Goal: Check status: Check status

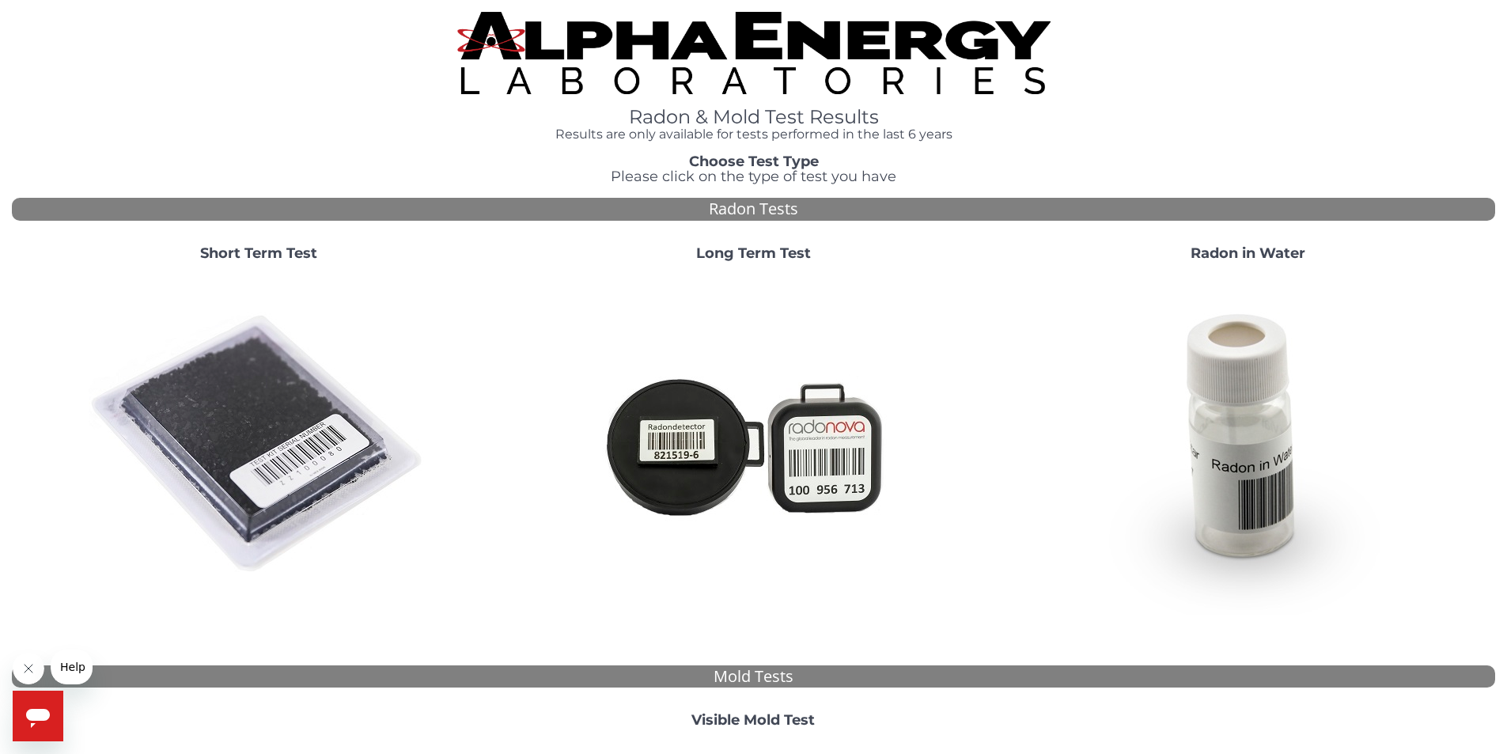
click at [282, 256] on strong "Short Term Test" at bounding box center [258, 252] width 117 height 17
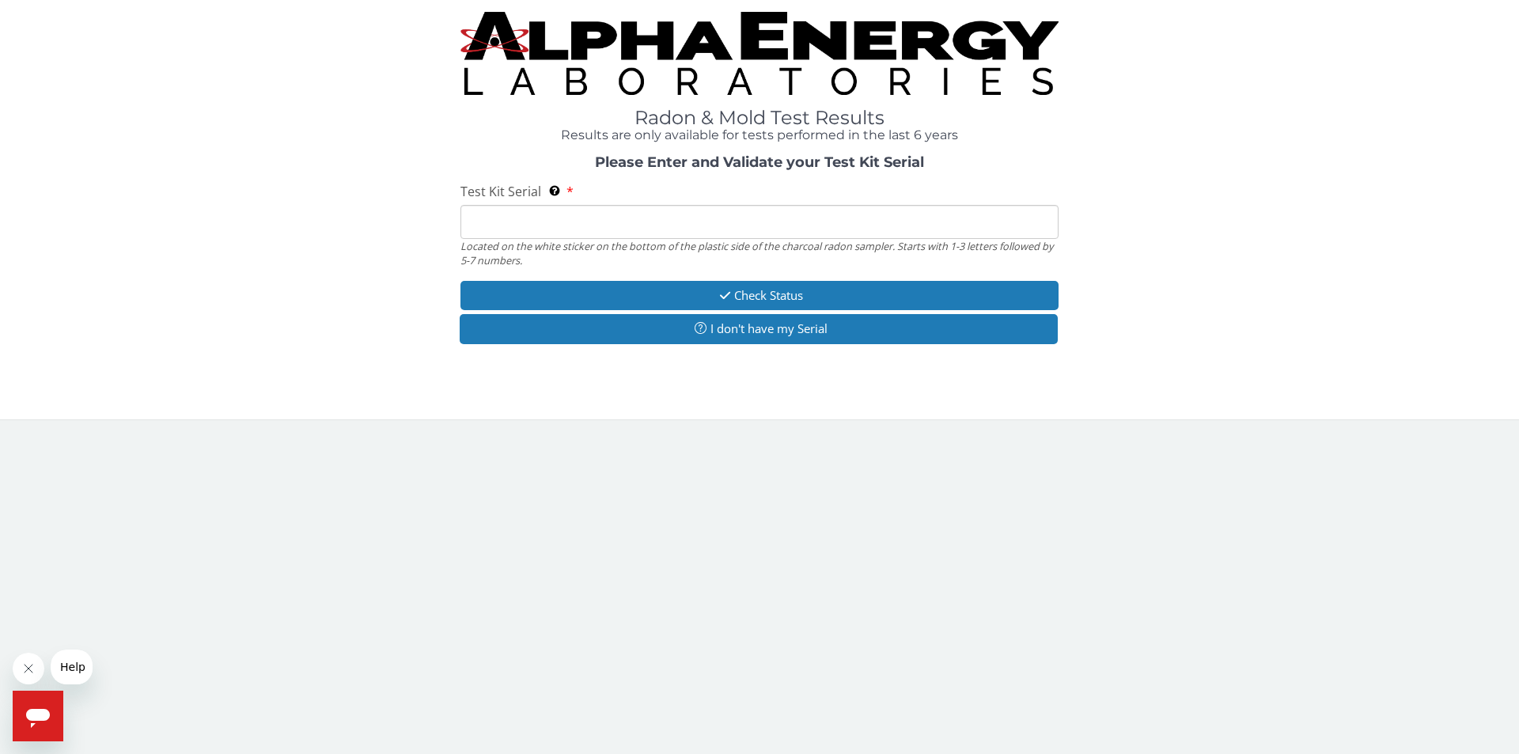
click at [544, 216] on input "Test Kit Serial Located on the white sticker on the bottom of the plastic side …" at bounding box center [760, 222] width 598 height 34
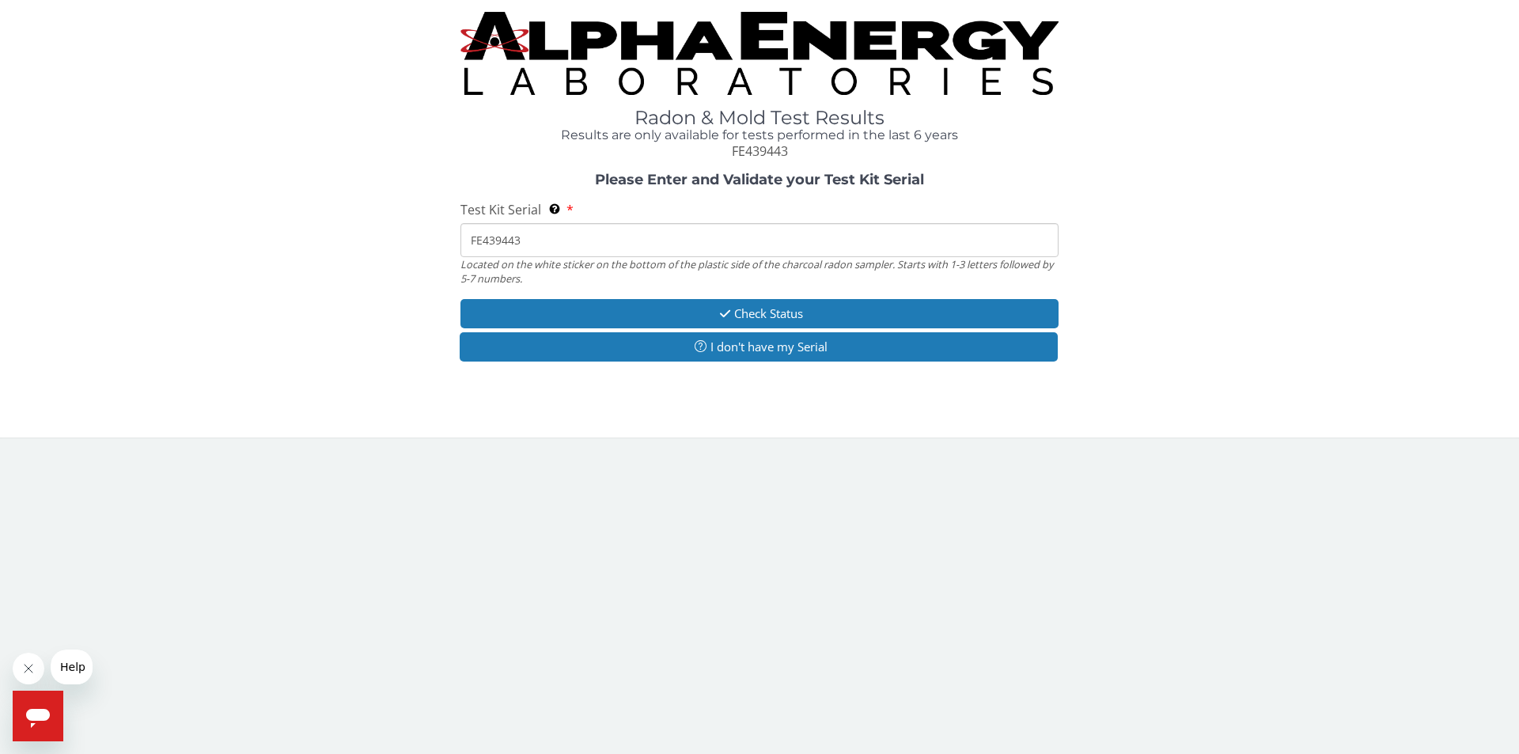
type input "FE439443"
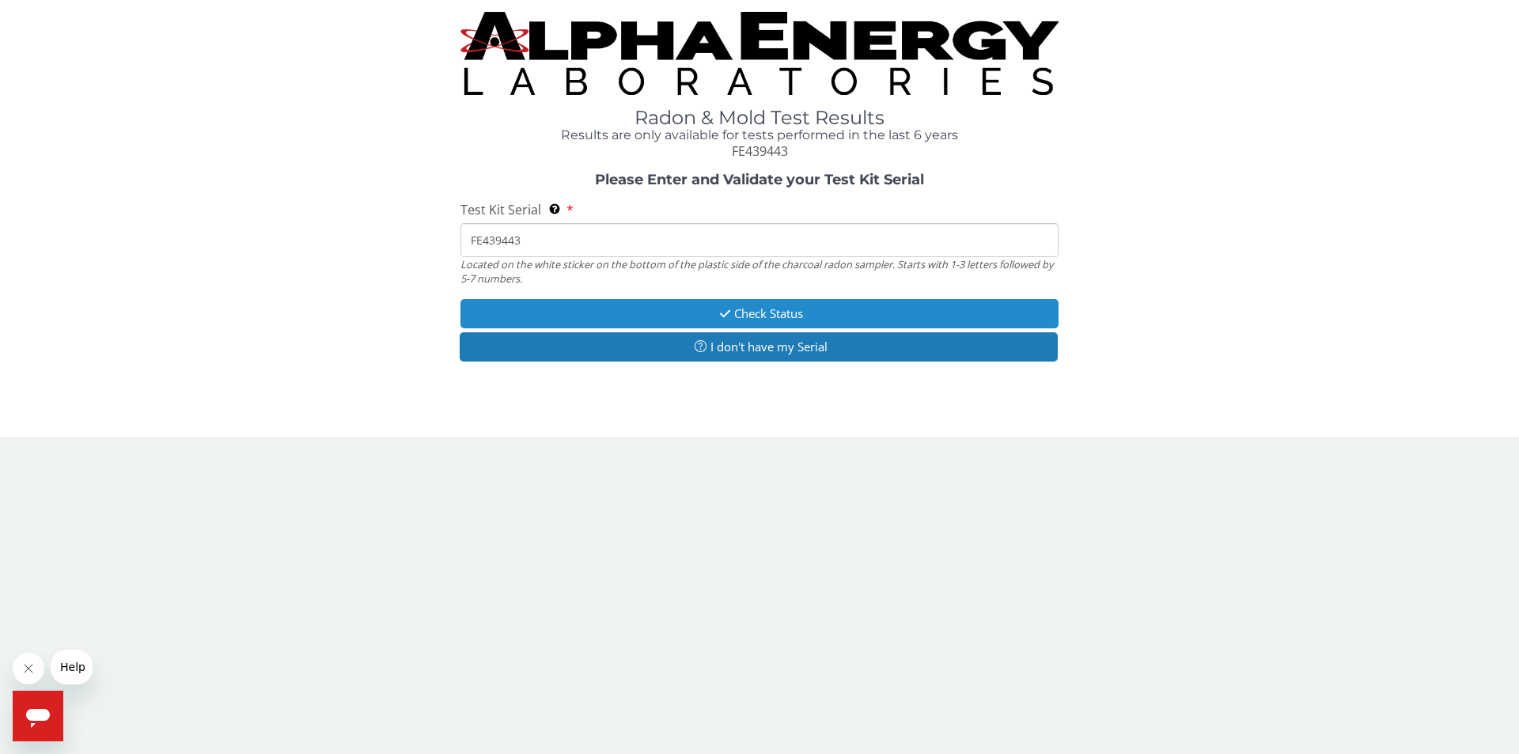
click at [692, 313] on button "Check Status" at bounding box center [760, 313] width 598 height 29
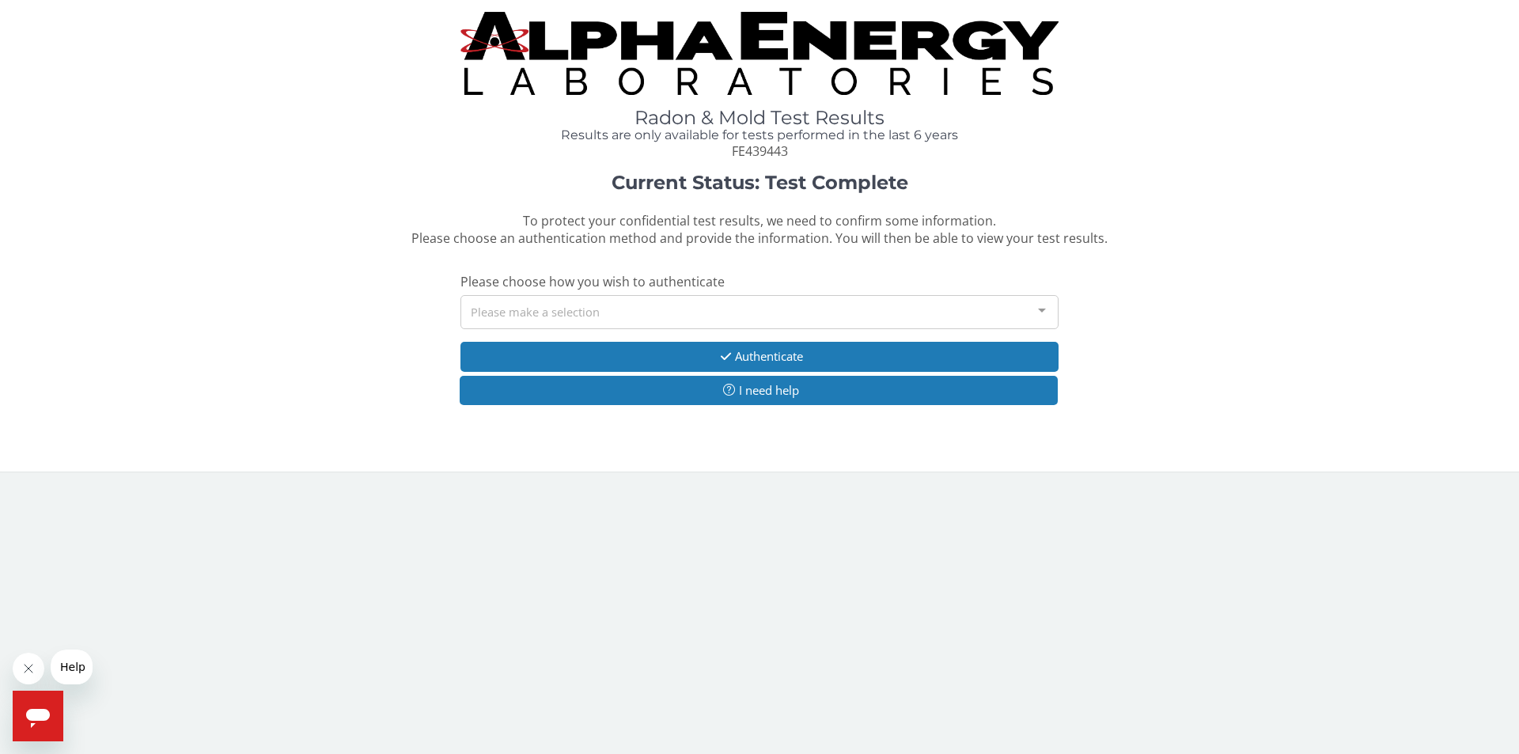
click at [544, 308] on div "Please make a selection" at bounding box center [760, 312] width 598 height 34
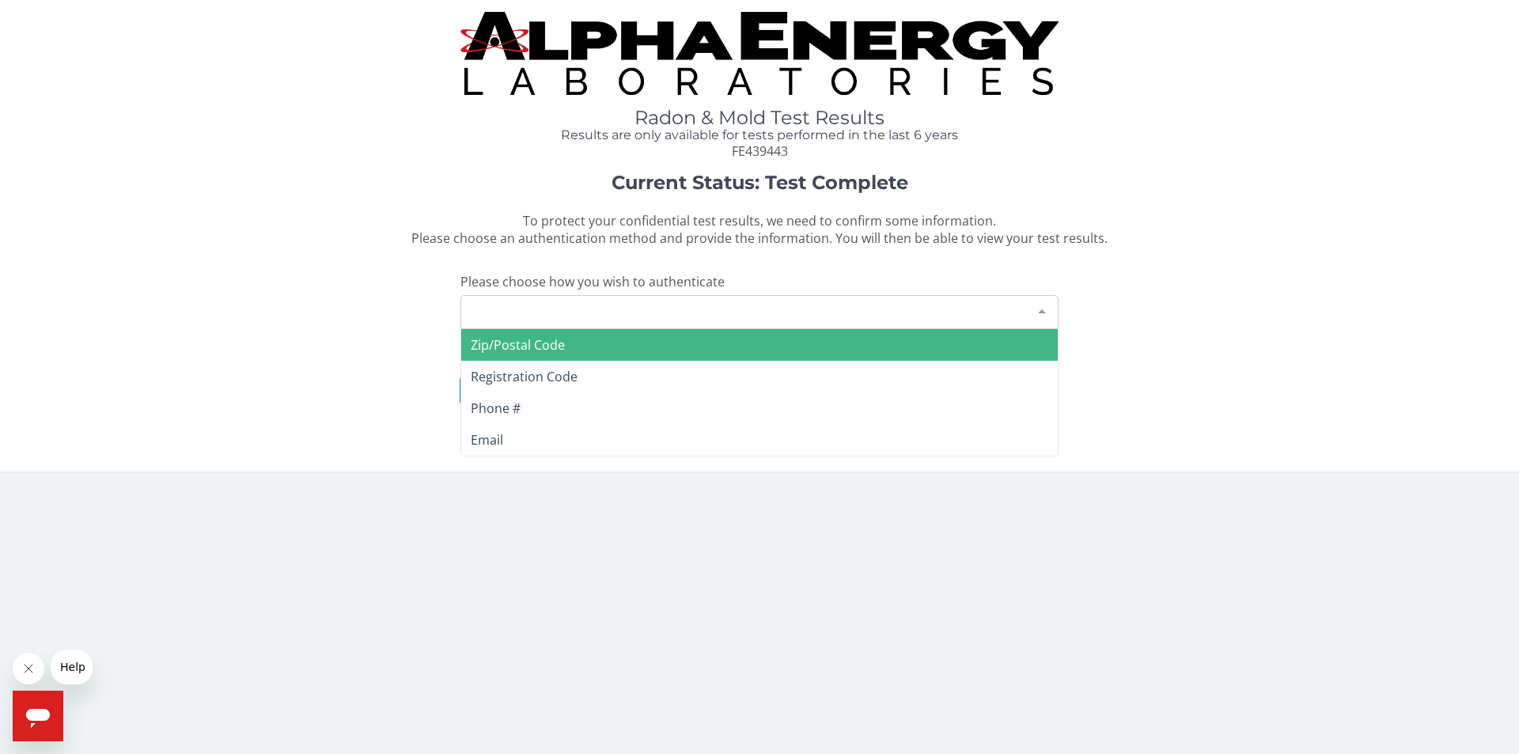
click at [534, 339] on span "Zip/Postal Code" at bounding box center [518, 344] width 94 height 17
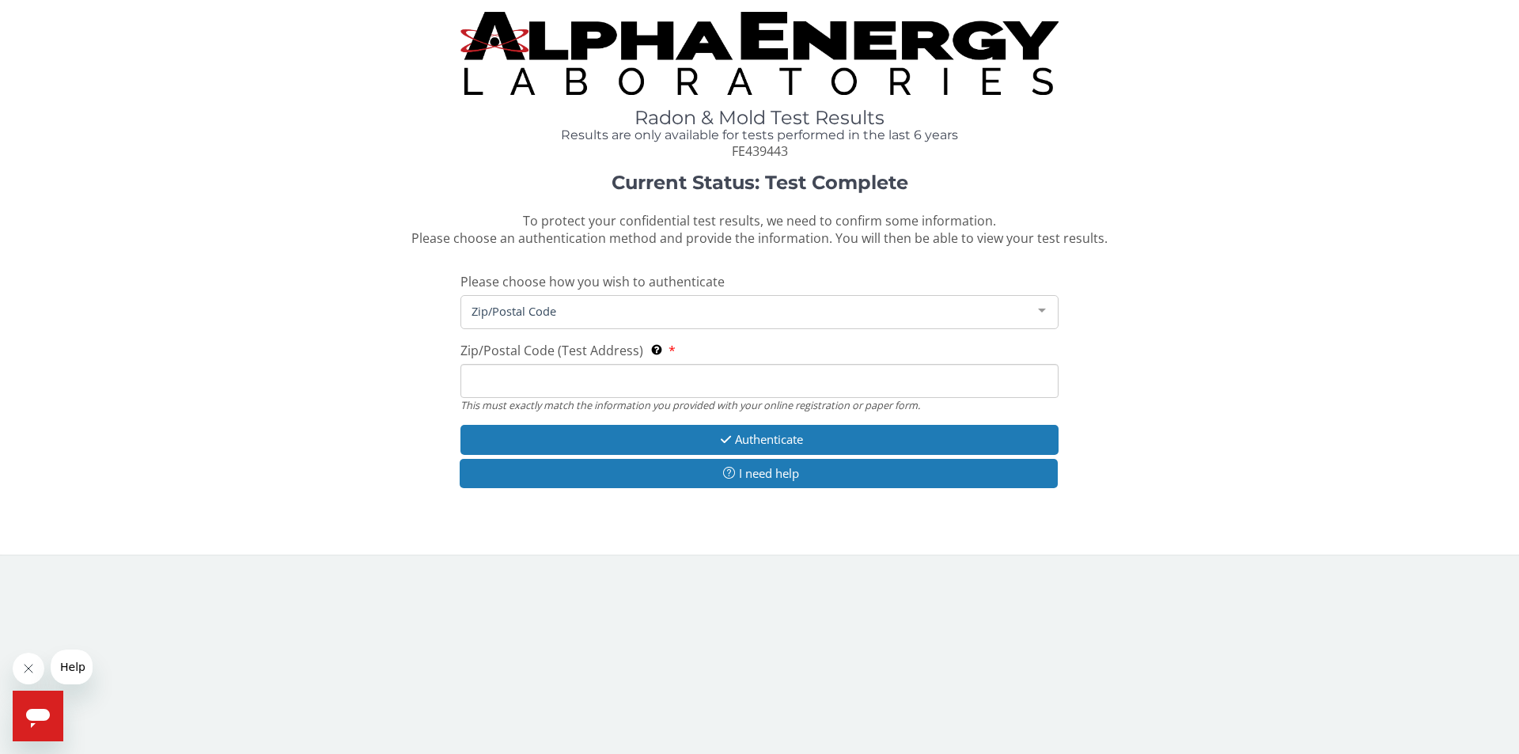
click at [546, 374] on input "Zip/Postal Code (Test Address) This must exactly match the information you prov…" at bounding box center [760, 381] width 598 height 34
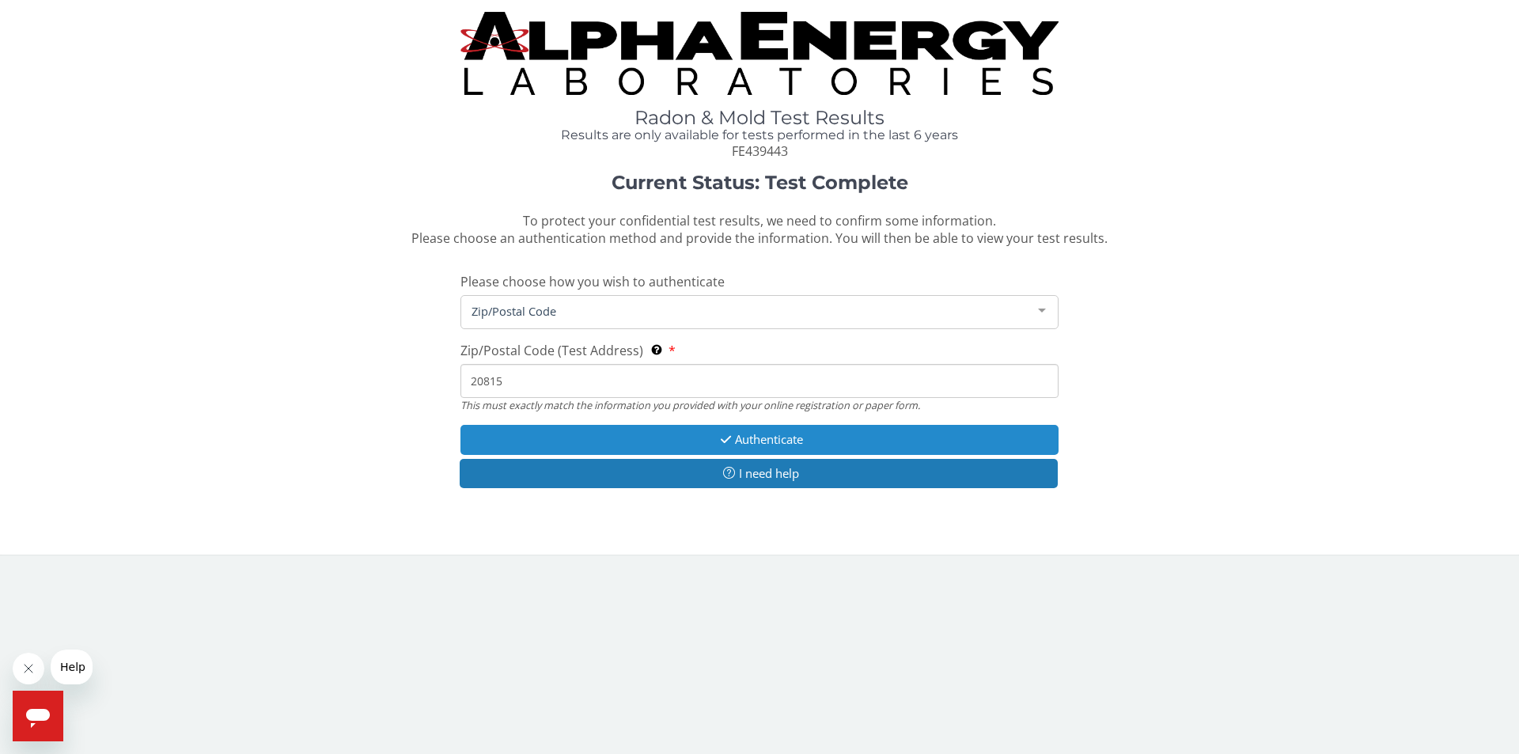
type input "20815"
click at [603, 441] on button "Authenticate" at bounding box center [760, 439] width 598 height 29
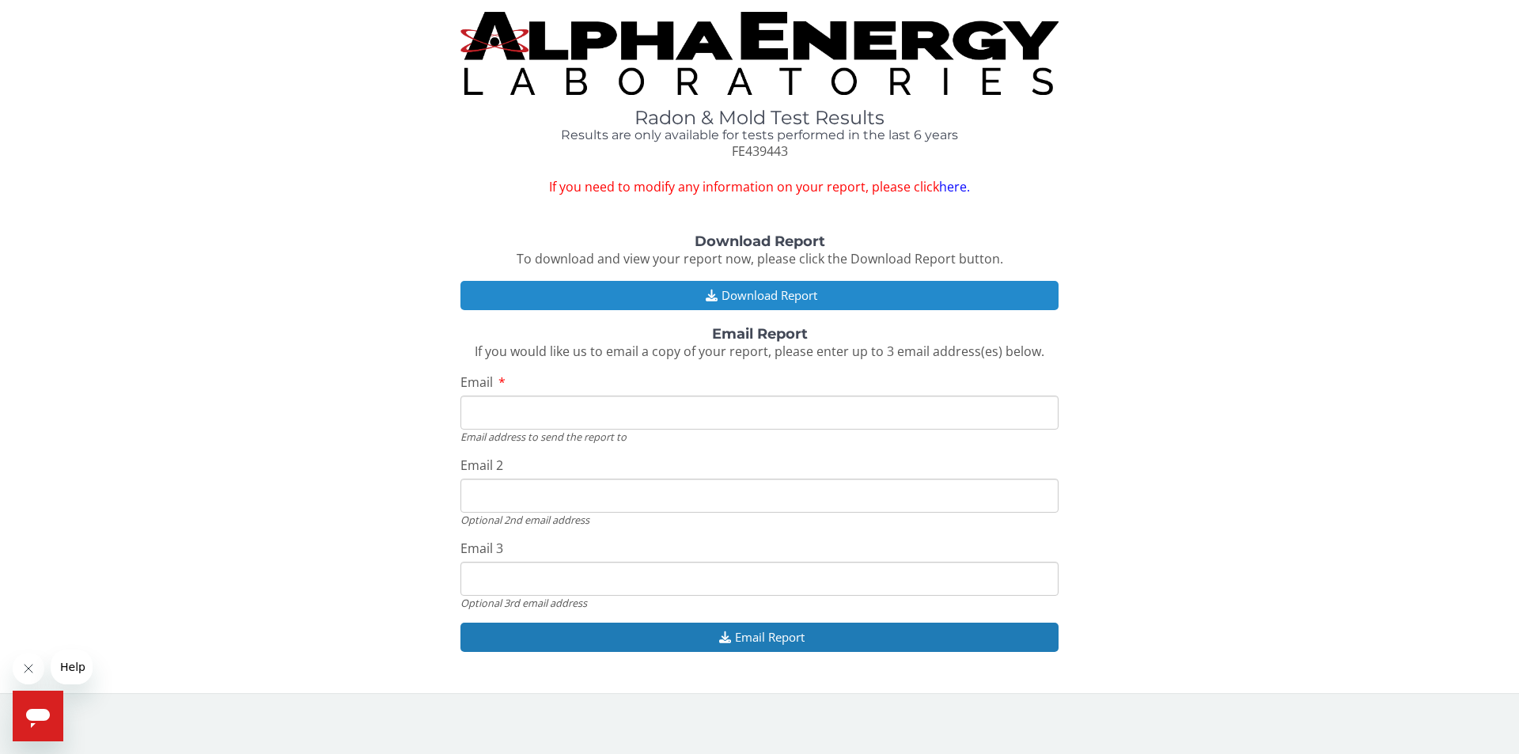
click at [699, 290] on button "Download Report" at bounding box center [760, 295] width 598 height 29
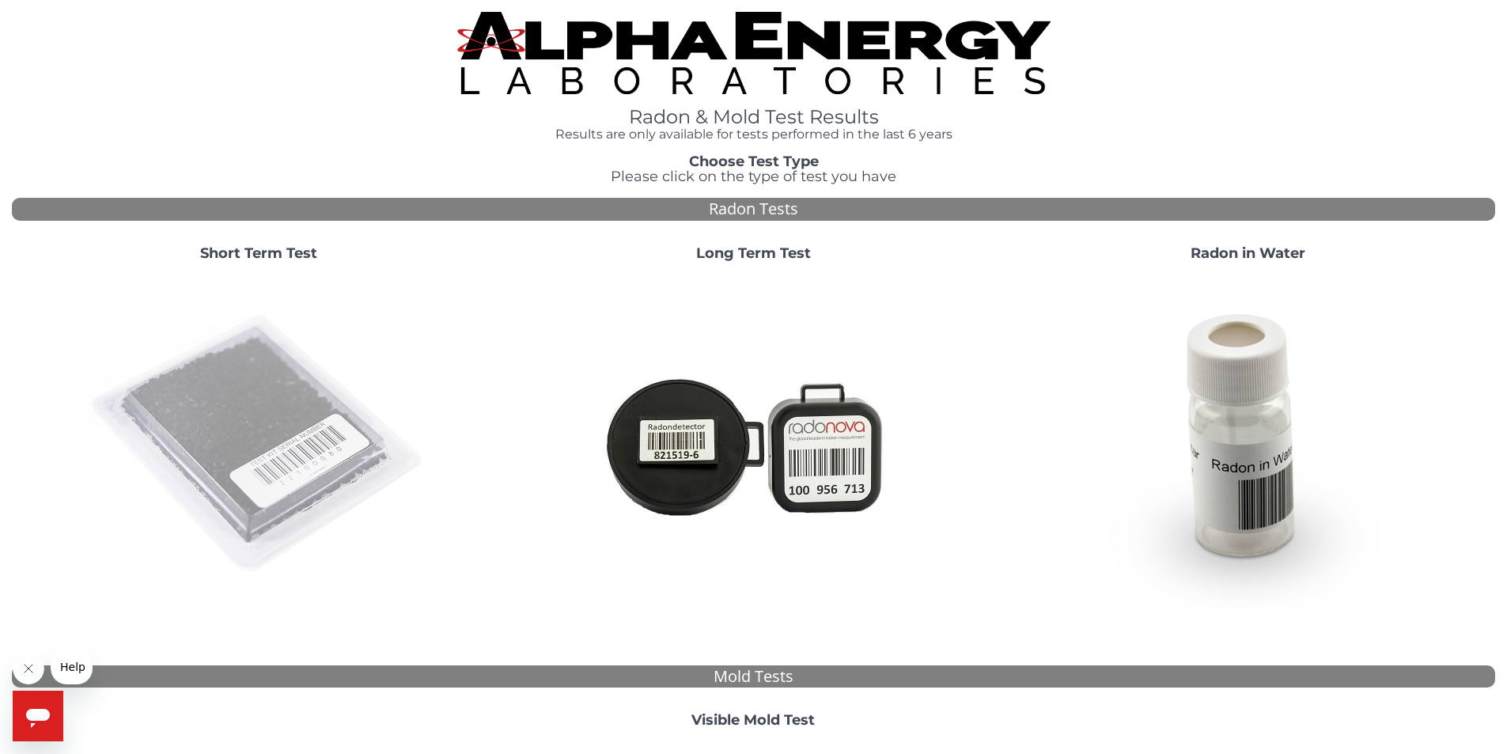
click at [270, 389] on img at bounding box center [259, 445] width 340 height 340
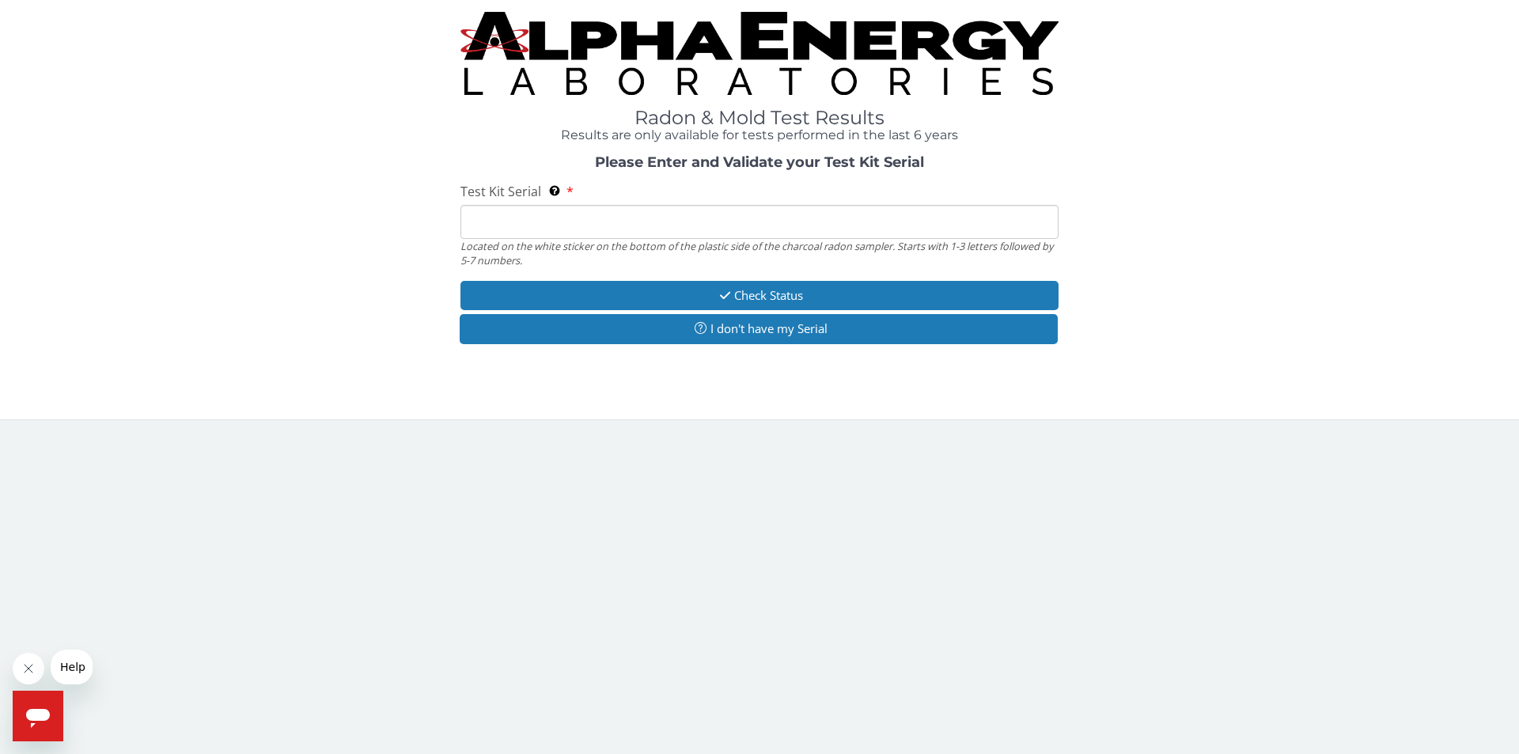
click at [505, 205] on input "Test Kit Serial Located on the white sticker on the bottom of the plastic side …" at bounding box center [760, 222] width 598 height 34
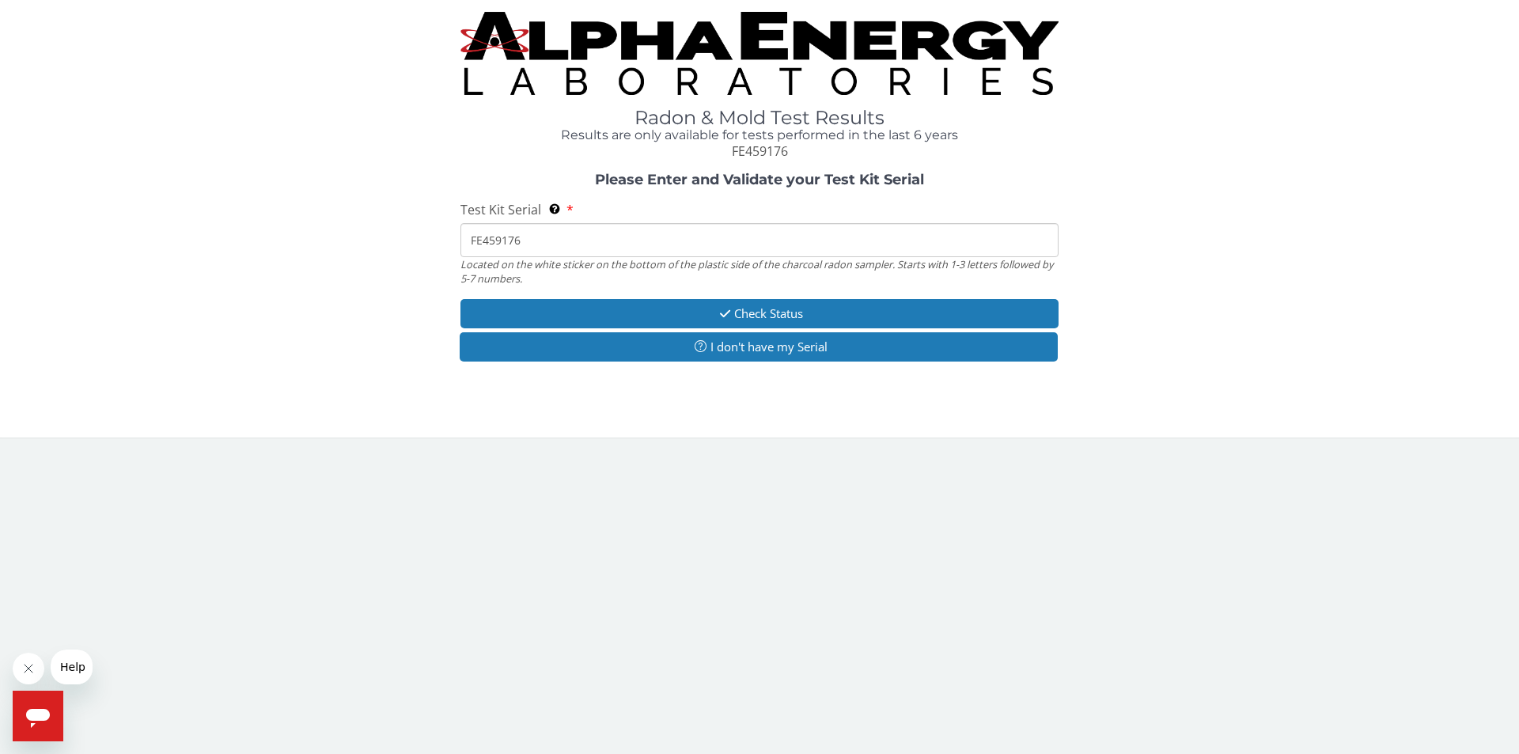
type input "FE459176"
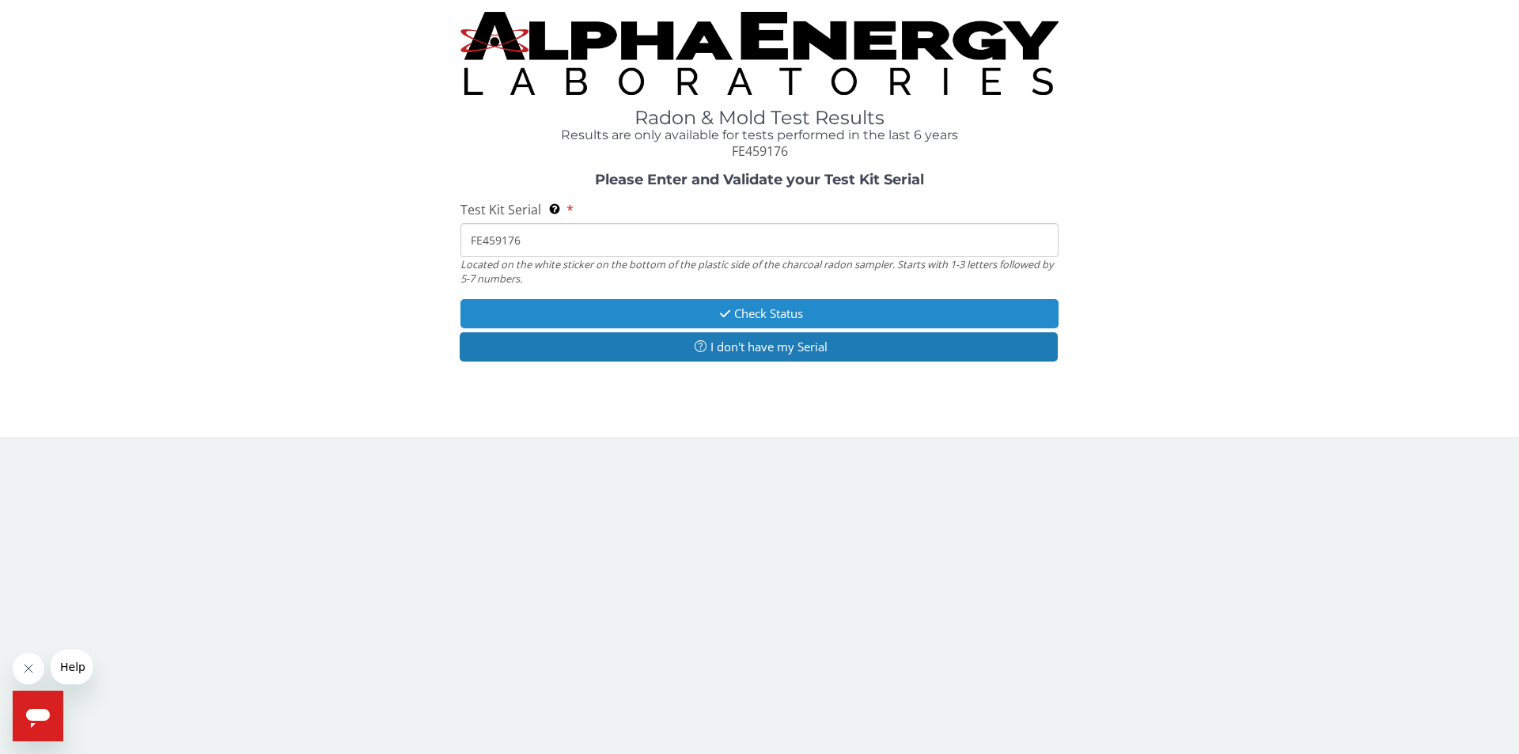
click at [677, 311] on button "Check Status" at bounding box center [760, 313] width 598 height 29
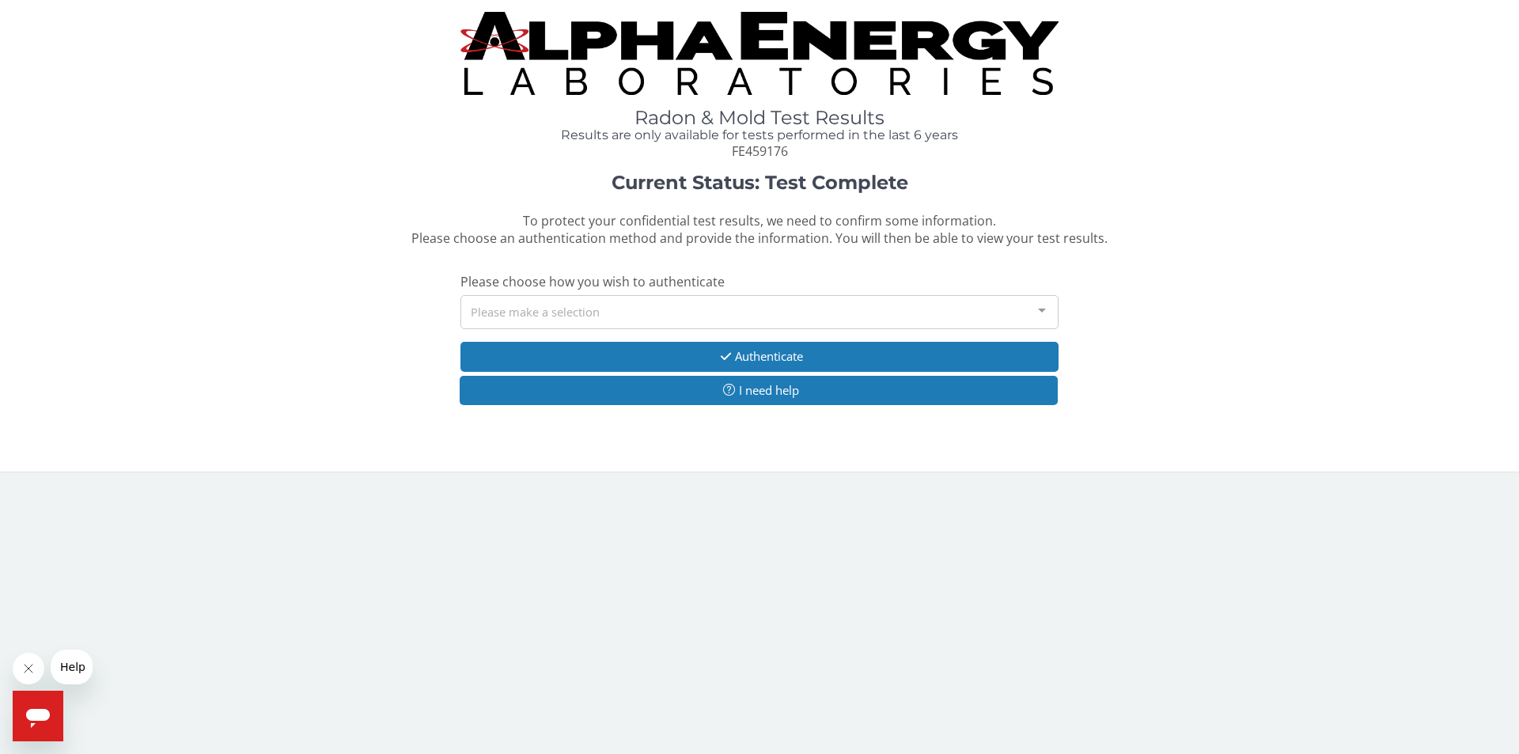
click at [572, 305] on div "Please make a selection" at bounding box center [760, 312] width 598 height 34
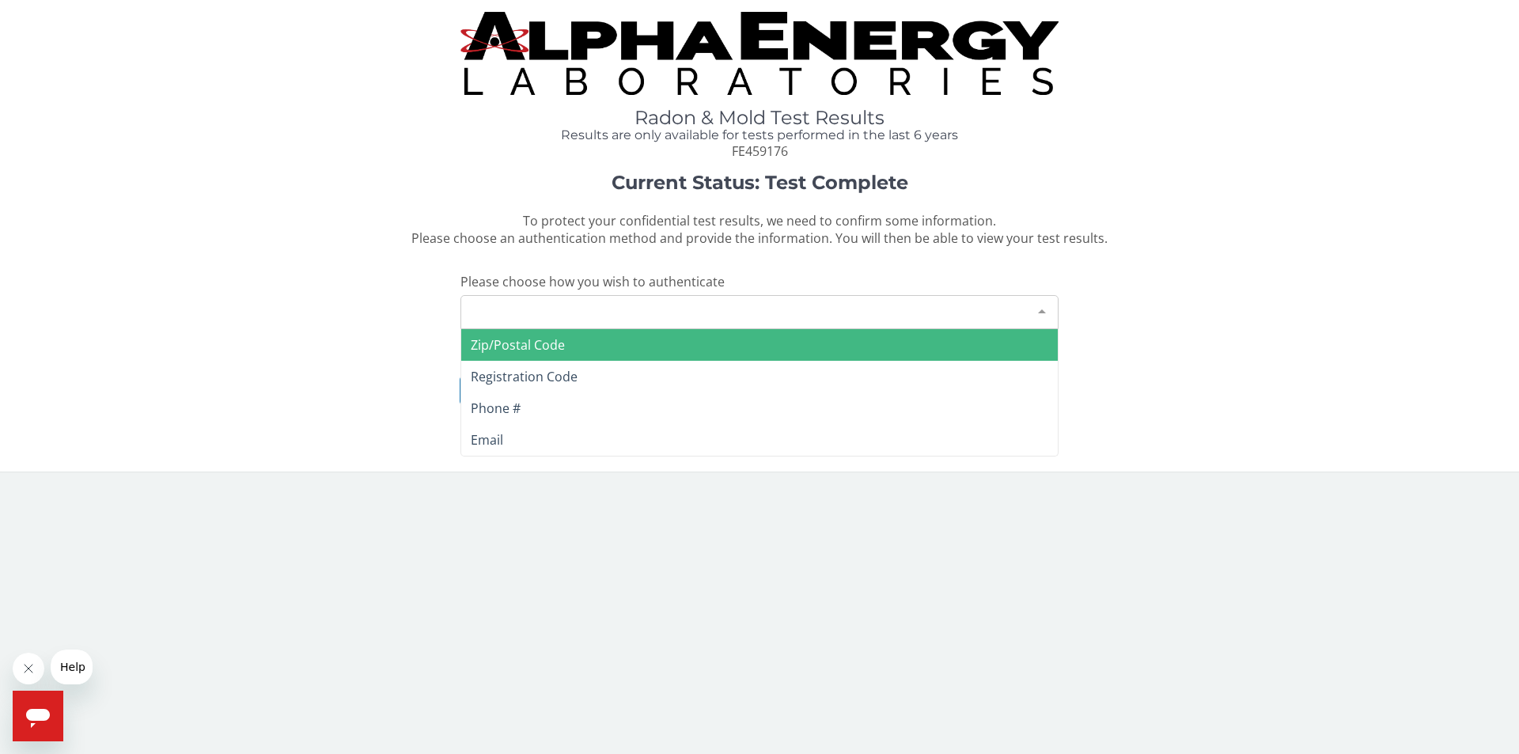
click at [548, 350] on span "Zip/Postal Code" at bounding box center [518, 344] width 94 height 17
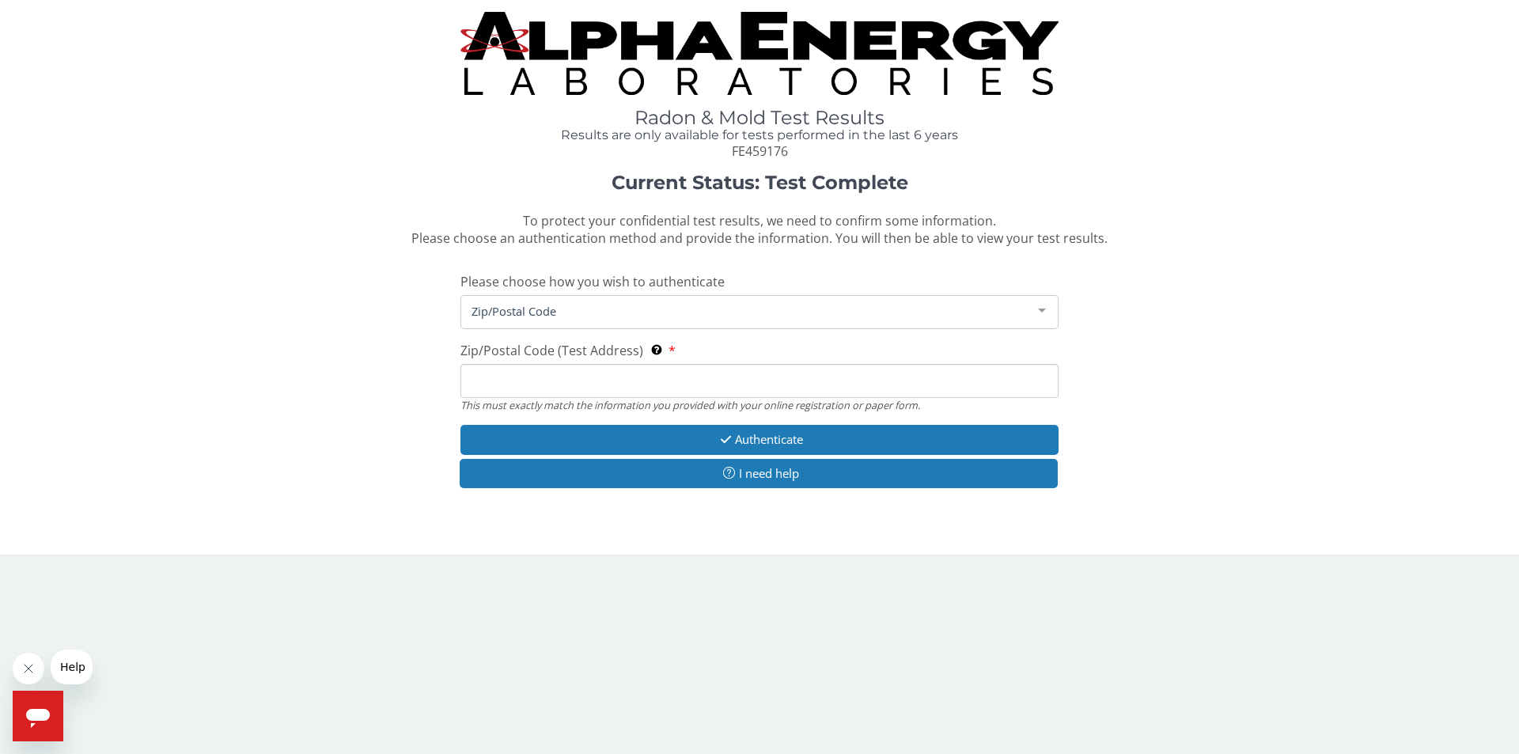
click at [530, 367] on input "Zip/Postal Code (Test Address) This must exactly match the information you prov…" at bounding box center [760, 381] width 598 height 34
type input "20815"
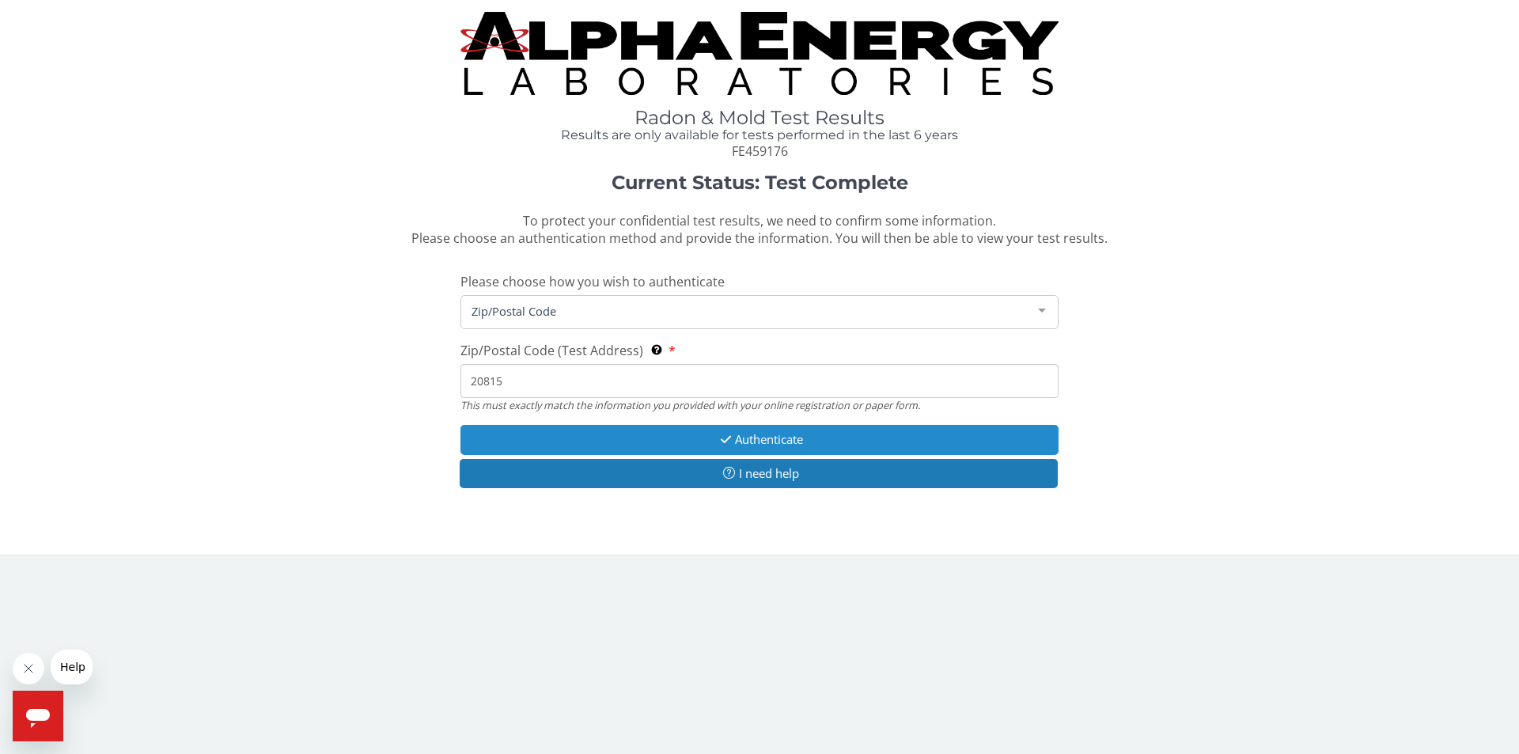
click at [832, 437] on button "Authenticate" at bounding box center [760, 439] width 598 height 29
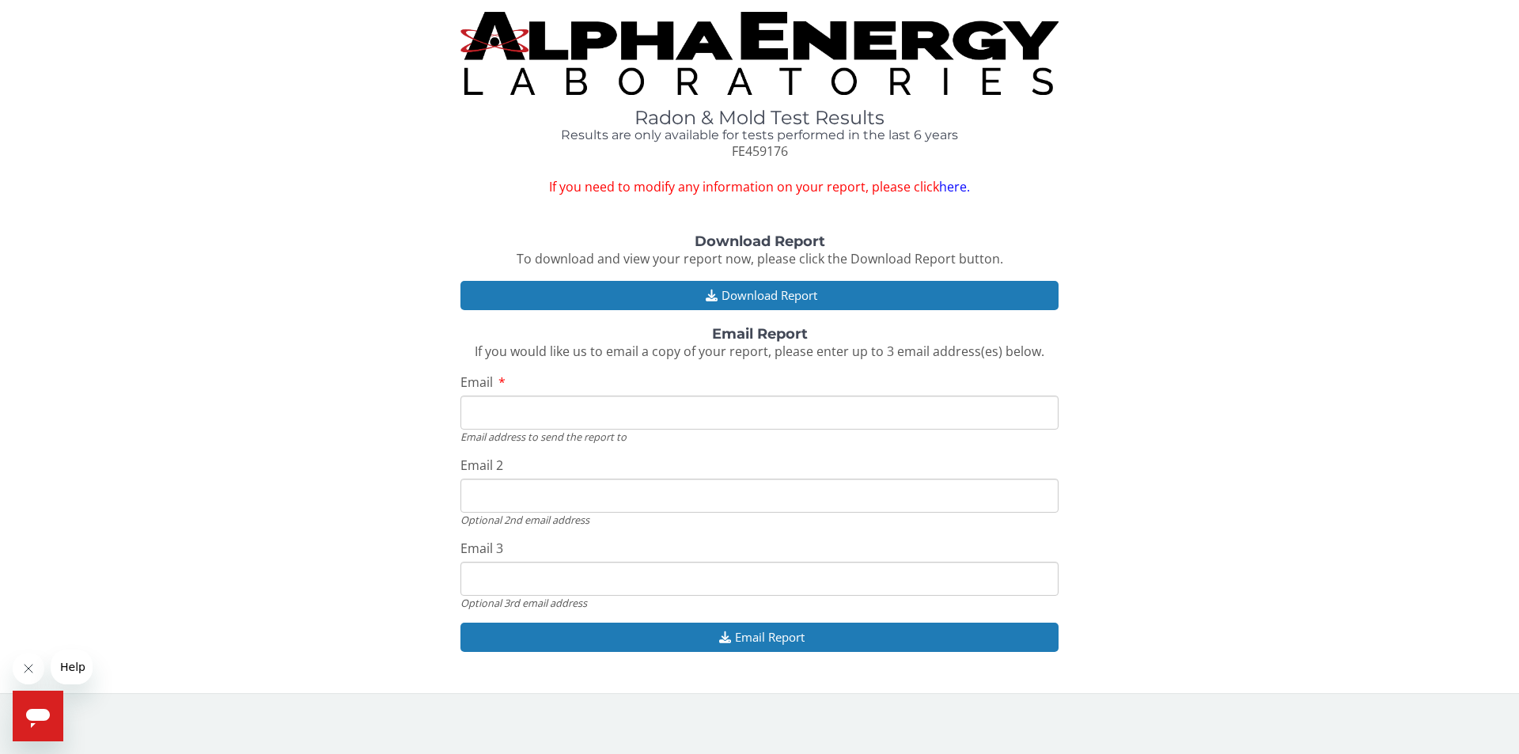
click at [663, 315] on div "Download Report To download and view your report now, please click the Download…" at bounding box center [759, 451] width 1495 height 434
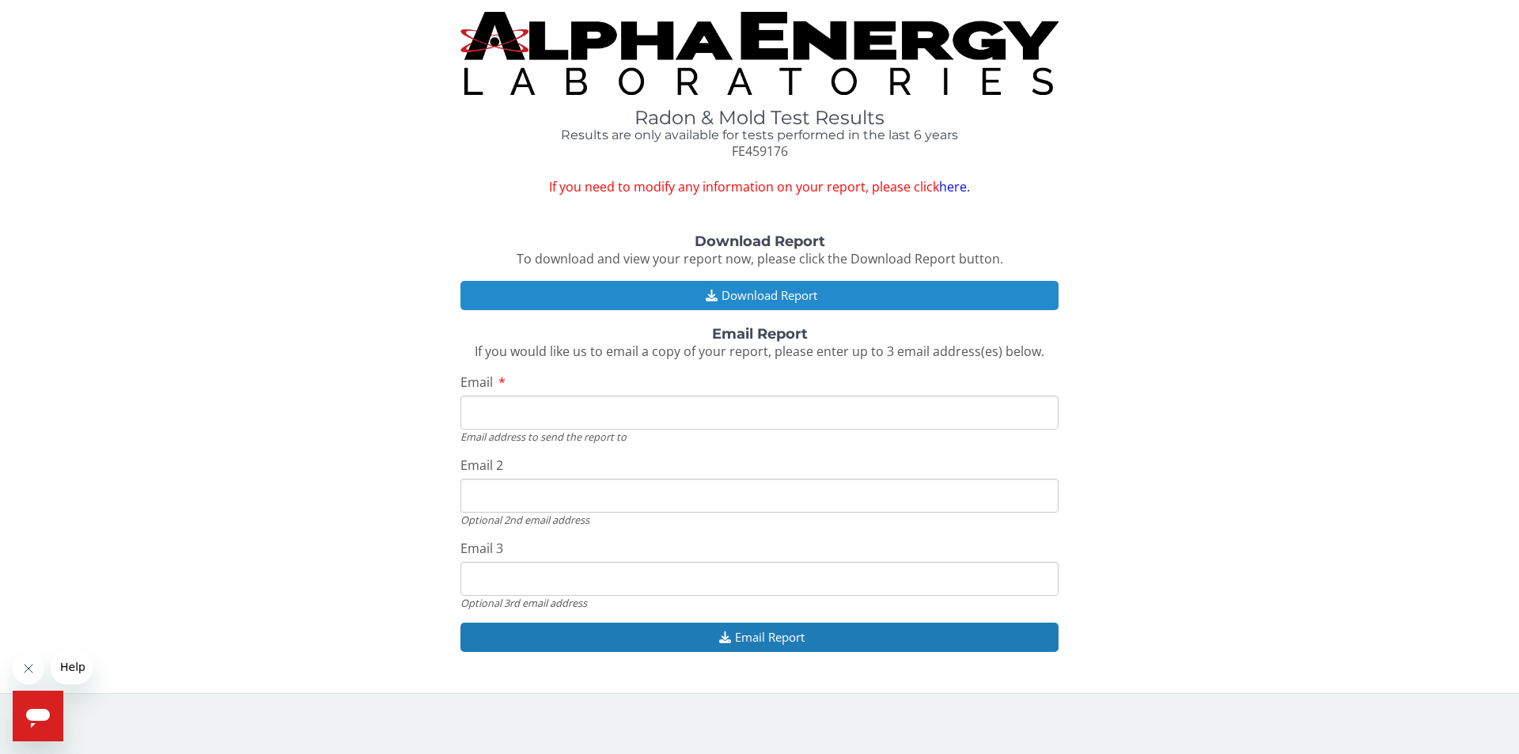
click at [663, 305] on button "Download Report" at bounding box center [760, 295] width 598 height 29
